Goal: Transaction & Acquisition: Purchase product/service

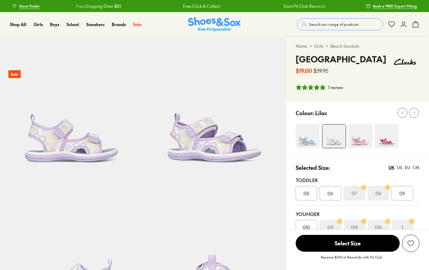
click at [402, 189] on div "09" at bounding box center [403, 193] width 22 height 14
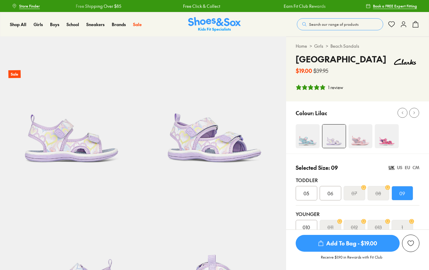
select select "*"
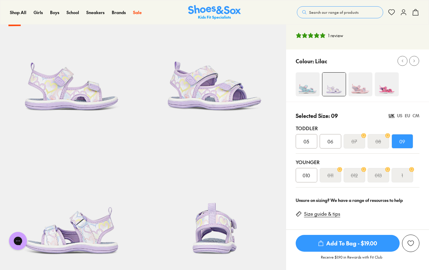
click at [354, 243] on span "Add To Bag - $19.00" at bounding box center [348, 243] width 104 height 17
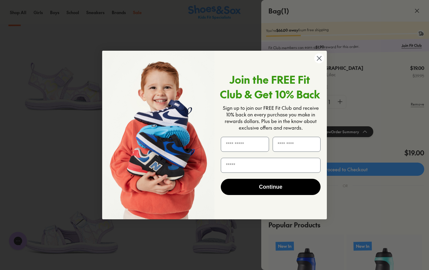
click at [320, 57] on icon "Close dialog" at bounding box center [319, 58] width 4 height 4
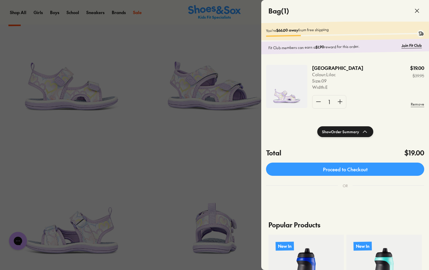
click at [33, 100] on div at bounding box center [214, 135] width 429 height 270
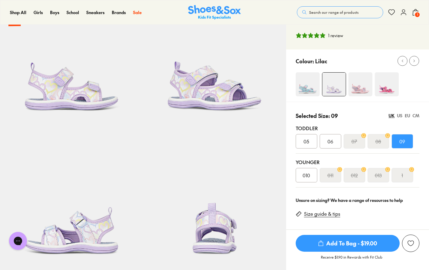
click at [33, 100] on img at bounding box center [71, 56] width 143 height 143
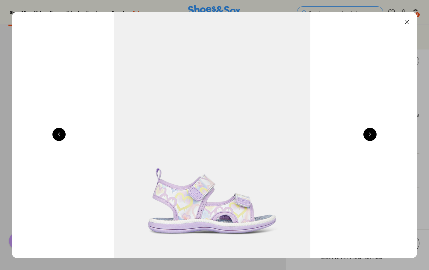
click at [374, 135] on button at bounding box center [369, 134] width 13 height 13
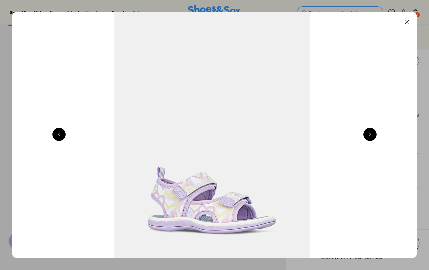
scroll to position [0, 815]
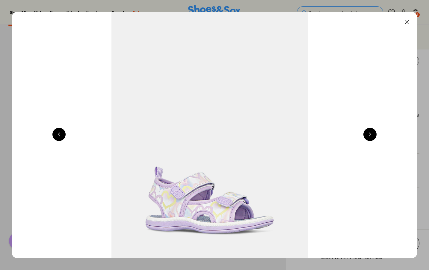
click at [374, 135] on button at bounding box center [369, 134] width 13 height 13
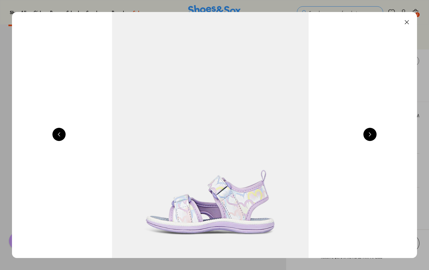
scroll to position [0, 1223]
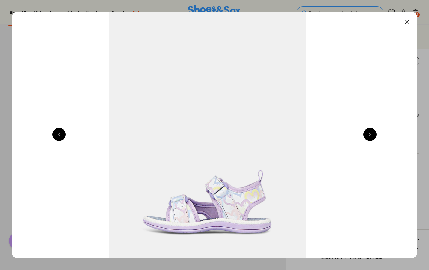
click at [374, 135] on button at bounding box center [369, 134] width 13 height 13
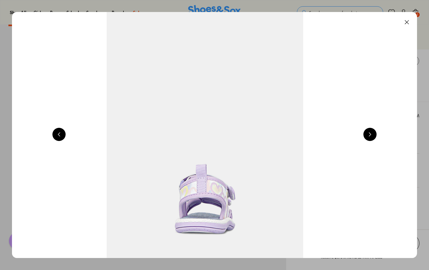
click at [374, 135] on button at bounding box center [369, 134] width 13 height 13
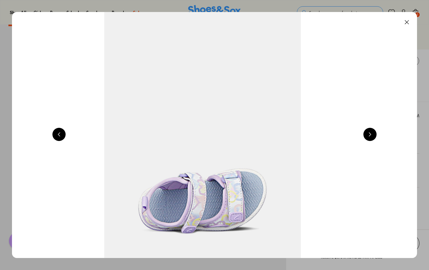
click at [374, 135] on button at bounding box center [369, 134] width 13 height 13
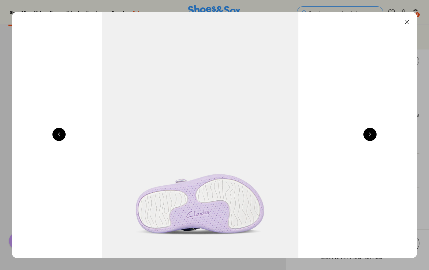
click at [374, 135] on button at bounding box center [369, 134] width 13 height 13
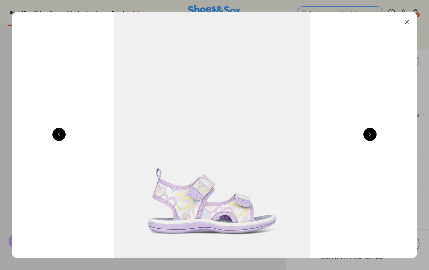
click at [374, 135] on button at bounding box center [369, 134] width 13 height 13
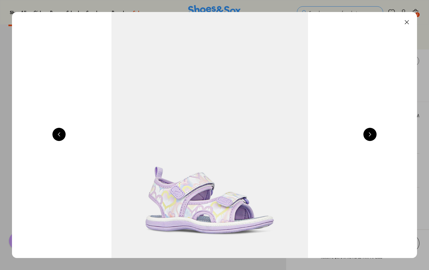
click at [374, 135] on button at bounding box center [369, 134] width 13 height 13
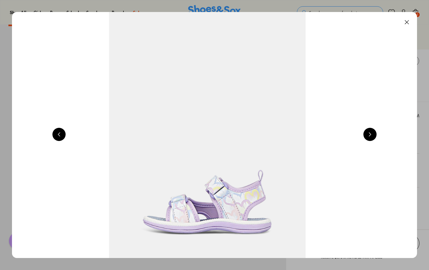
click at [411, 22] on button at bounding box center [406, 22] width 13 height 13
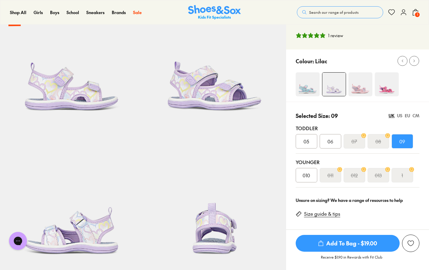
click at [312, 85] on img at bounding box center [308, 84] width 24 height 24
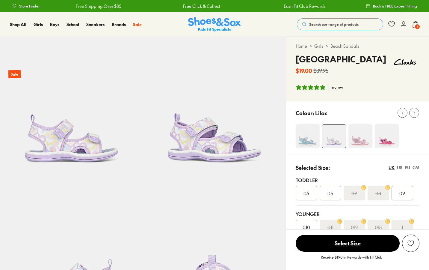
select select "*"
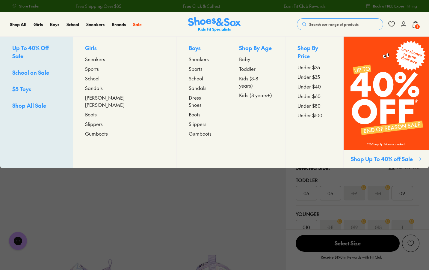
click at [105, 59] on span "Sneakers" at bounding box center [95, 58] width 20 height 7
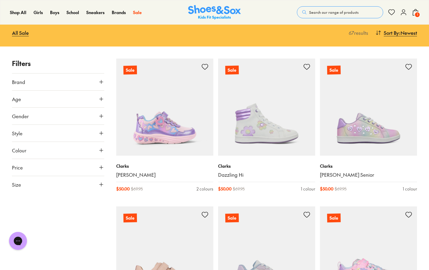
click at [101, 99] on icon at bounding box center [101, 99] width 6 height 6
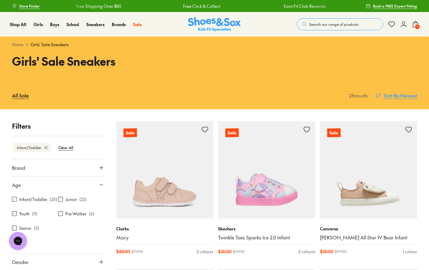
click at [381, 96] on button "Sort By : Newest" at bounding box center [396, 95] width 42 height 13
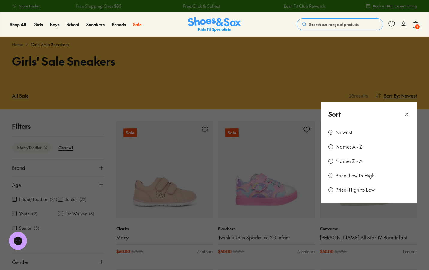
click at [363, 175] on label "Price: Low to High" at bounding box center [355, 175] width 39 height 7
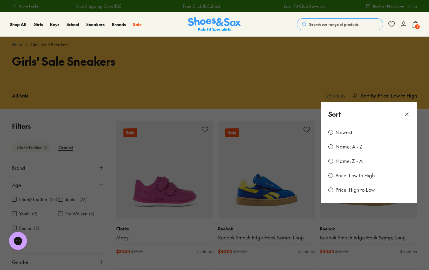
click at [407, 114] on use at bounding box center [406, 114] width 3 height 3
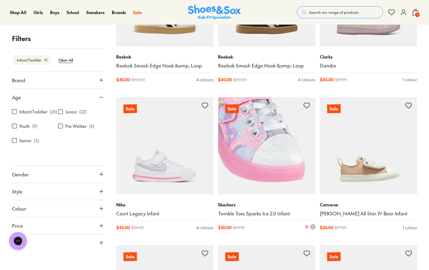
scroll to position [321, 0]
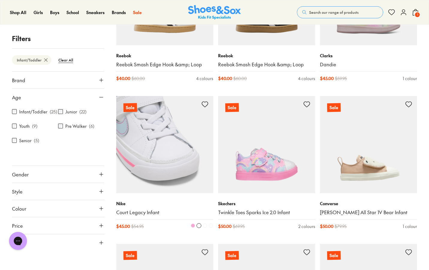
click at [155, 170] on img at bounding box center [164, 144] width 97 height 97
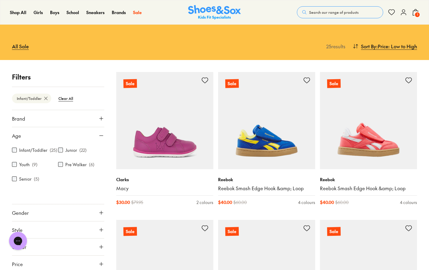
scroll to position [49, 0]
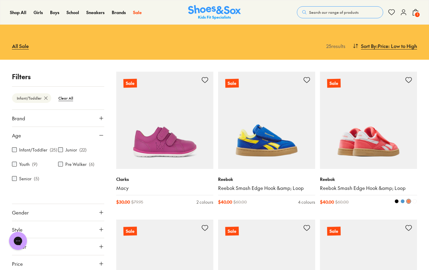
click at [370, 145] on img at bounding box center [368, 120] width 97 height 97
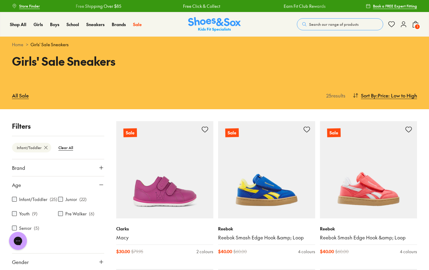
scroll to position [0, 0]
click at [404, 27] on icon at bounding box center [403, 24] width 7 height 7
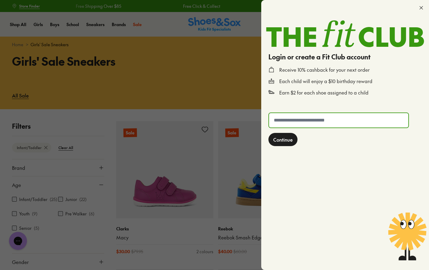
click at [321, 115] on input "text" at bounding box center [338, 120] width 139 height 14
type input "**********"
click at [285, 141] on span "Continue" at bounding box center [282, 139] width 19 height 7
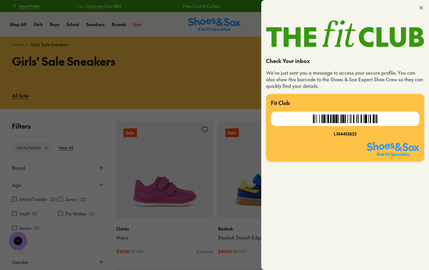
click at [420, 5] on icon at bounding box center [421, 8] width 6 height 6
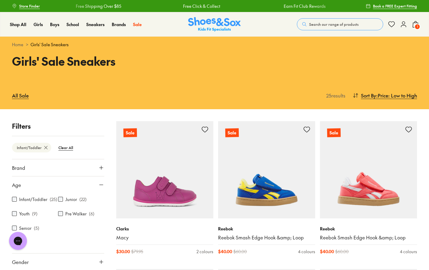
click at [416, 21] on use at bounding box center [415, 24] width 5 height 6
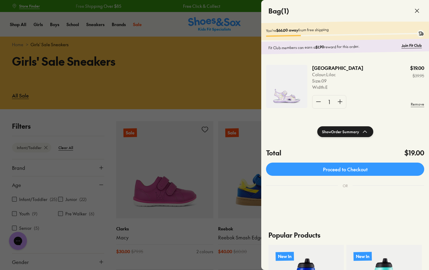
click at [289, 89] on img at bounding box center [286, 86] width 41 height 43
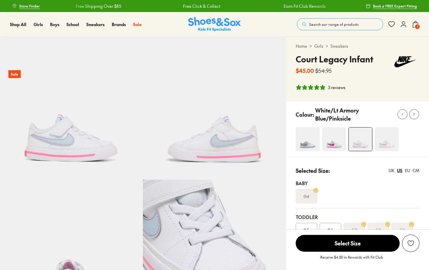
select select "*"
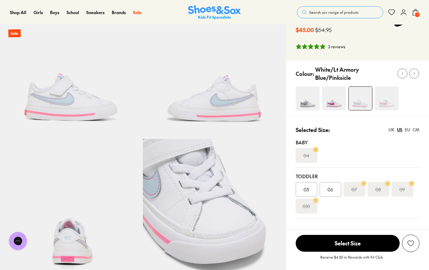
scroll to position [79, 0]
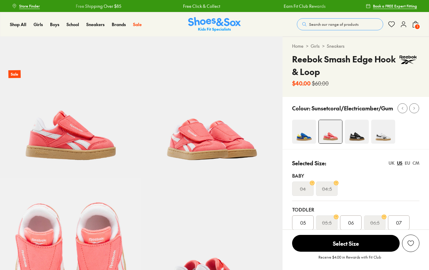
scroll to position [72, 0]
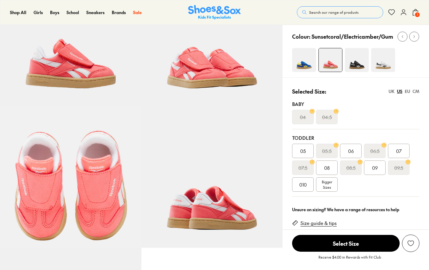
select select "*"
click at [384, 164] on div "09" at bounding box center [375, 167] width 22 height 14
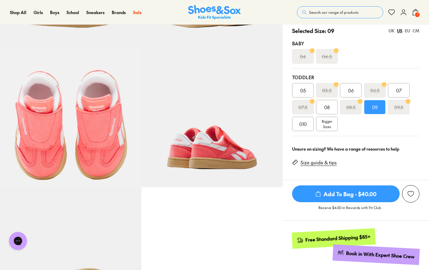
scroll to position [136, 0]
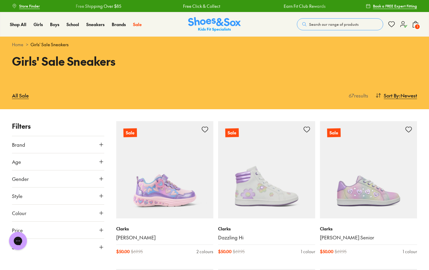
click at [402, 26] on icon at bounding box center [403, 24] width 7 height 7
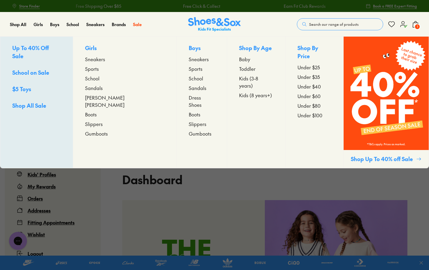
click at [105, 59] on span "Sneakers" at bounding box center [95, 58] width 20 height 7
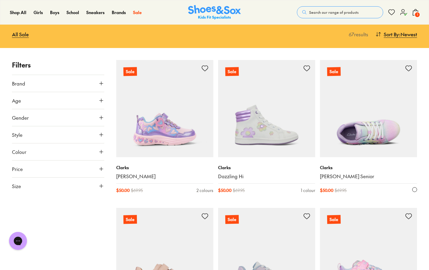
scroll to position [53, 0]
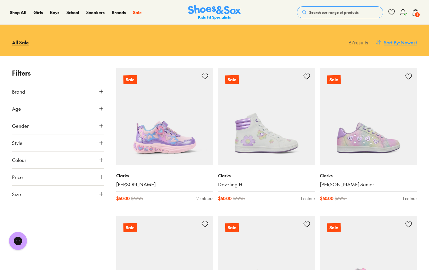
click at [400, 41] on span ": Newest" at bounding box center [408, 42] width 18 height 7
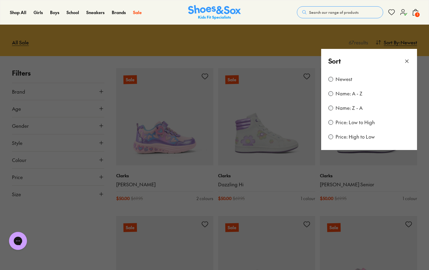
click at [359, 125] on label "Price: Low to High" at bounding box center [355, 122] width 39 height 7
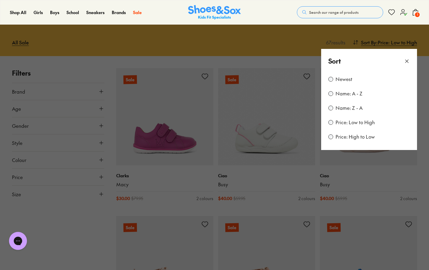
click at [308, 61] on button at bounding box center [214, 135] width 429 height 270
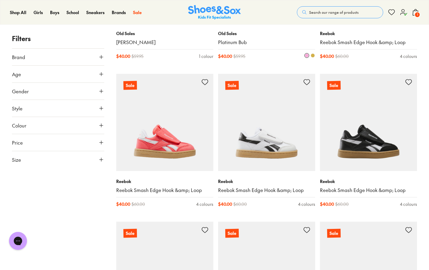
scroll to position [344, 0]
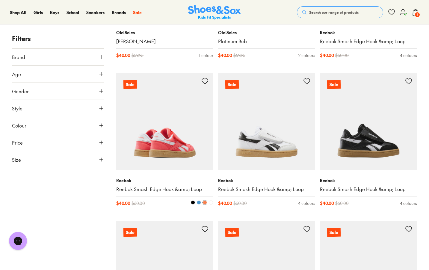
click at [176, 142] on img at bounding box center [164, 121] width 97 height 97
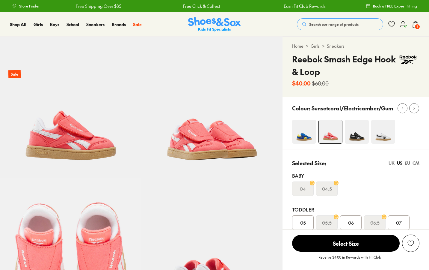
select select "*"
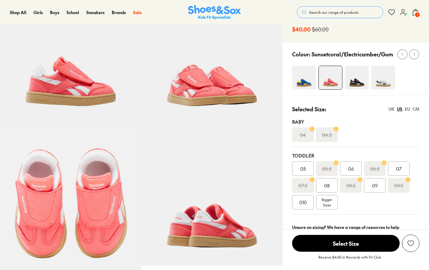
click at [375, 182] on span "09" at bounding box center [375, 185] width 6 height 7
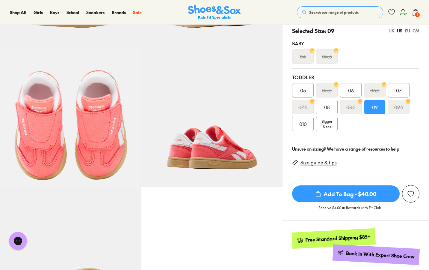
scroll to position [132, 0]
click at [226, 152] on img at bounding box center [211, 116] width 141 height 141
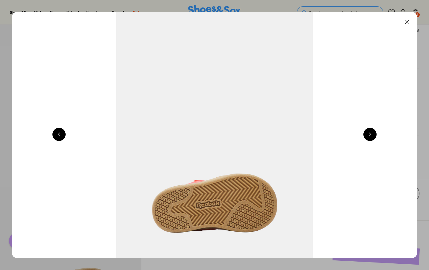
scroll to position [0, 1630]
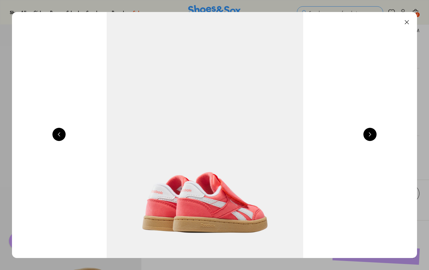
click at [58, 135] on button at bounding box center [58, 134] width 13 height 13
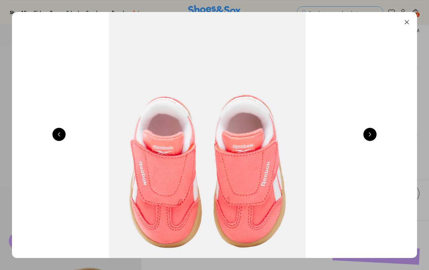
click at [58, 135] on button at bounding box center [58, 134] width 13 height 13
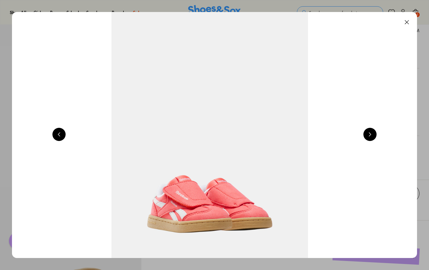
click at [58, 135] on button at bounding box center [58, 134] width 13 height 13
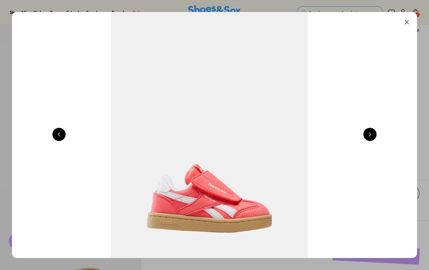
scroll to position [0, 408]
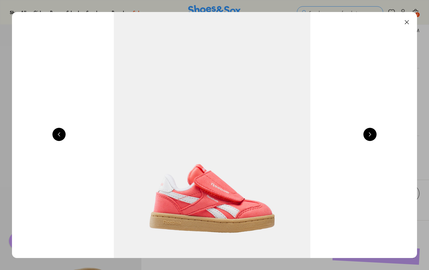
click at [58, 135] on button at bounding box center [58, 134] width 13 height 13
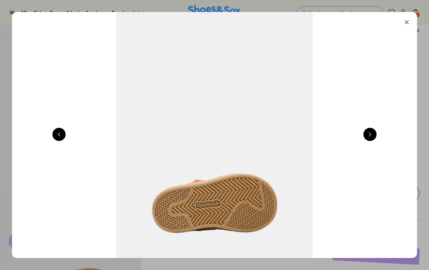
scroll to position [0, 2038]
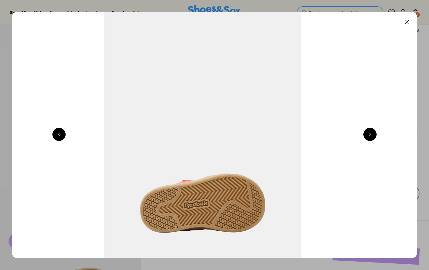
click at [409, 21] on button at bounding box center [406, 22] width 13 height 13
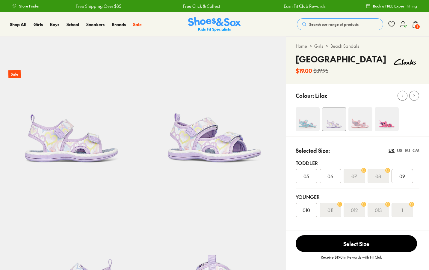
select select "*"
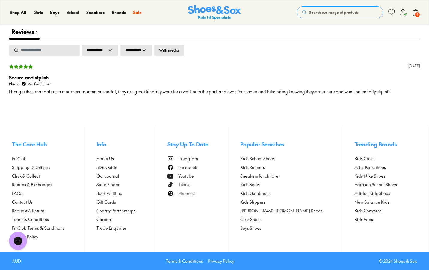
scroll to position [918, 0]
click at [36, 167] on span "Shipping & Delivery" at bounding box center [31, 167] width 38 height 6
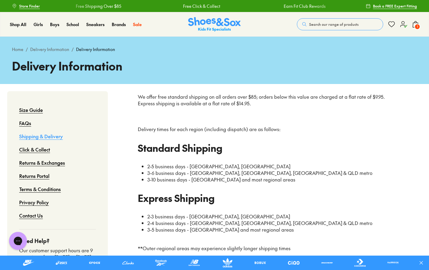
click at [417, 25] on span "1" at bounding box center [417, 27] width 6 height 6
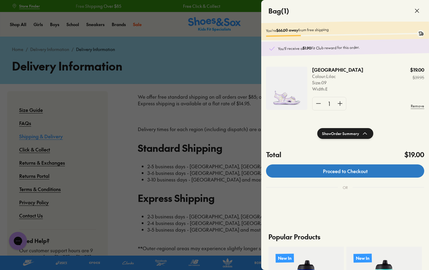
click at [328, 175] on link "Proceed to Checkout" at bounding box center [345, 170] width 158 height 13
